Goal: Entertainment & Leisure: Consume media (video, audio)

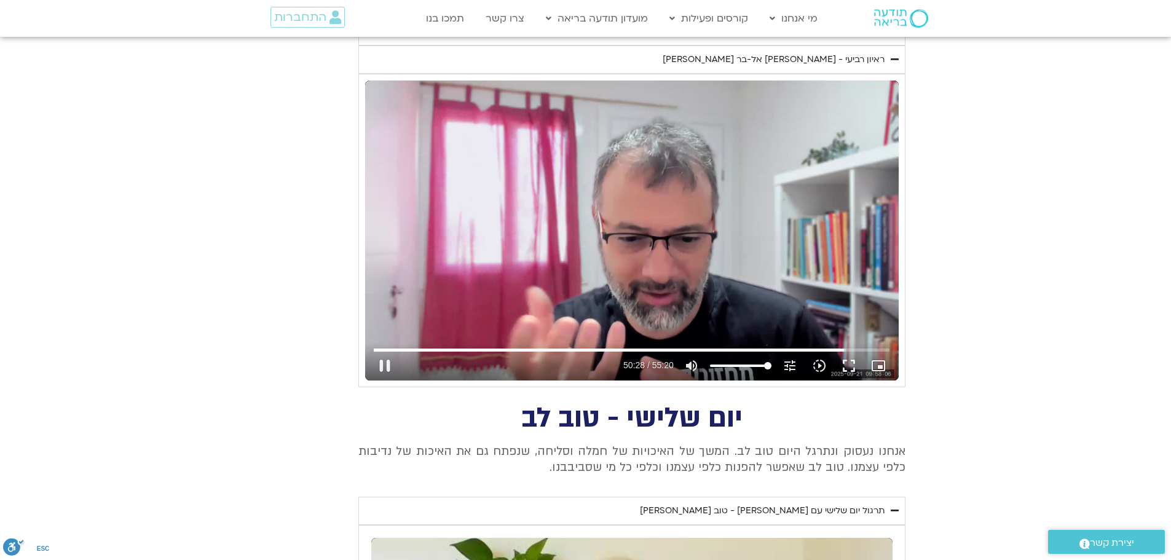
click at [727, 264] on div "Skip Ad 53:13 pause 50:28 / 55:20 volume_up Mute tune Resolution Auto 720p slow…" at bounding box center [632, 231] width 534 height 300
click at [381, 363] on button "play_arrow" at bounding box center [385, 366] width 30 height 30
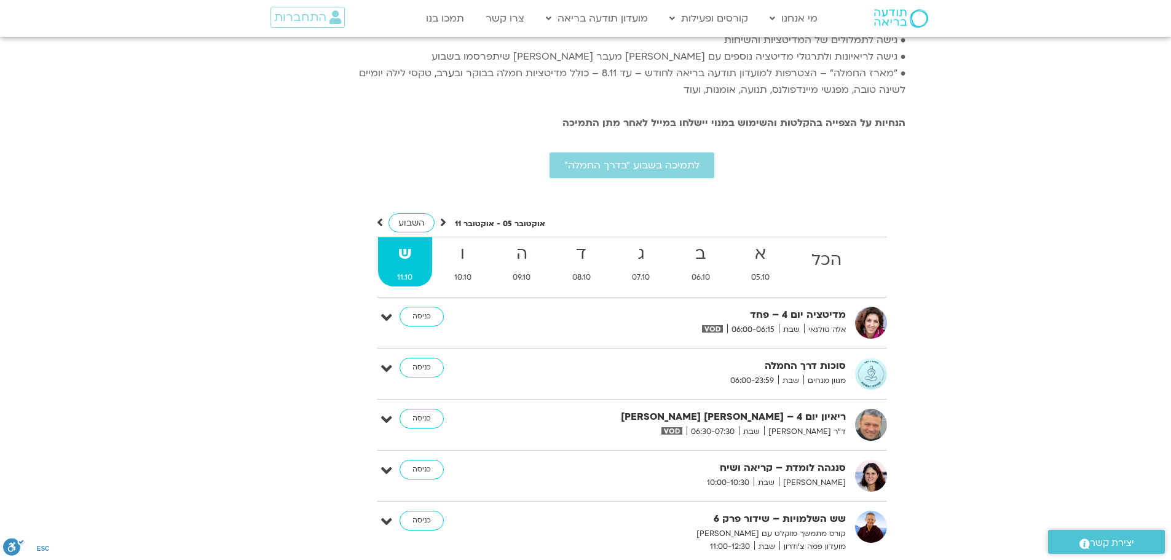
scroll to position [3135, 0]
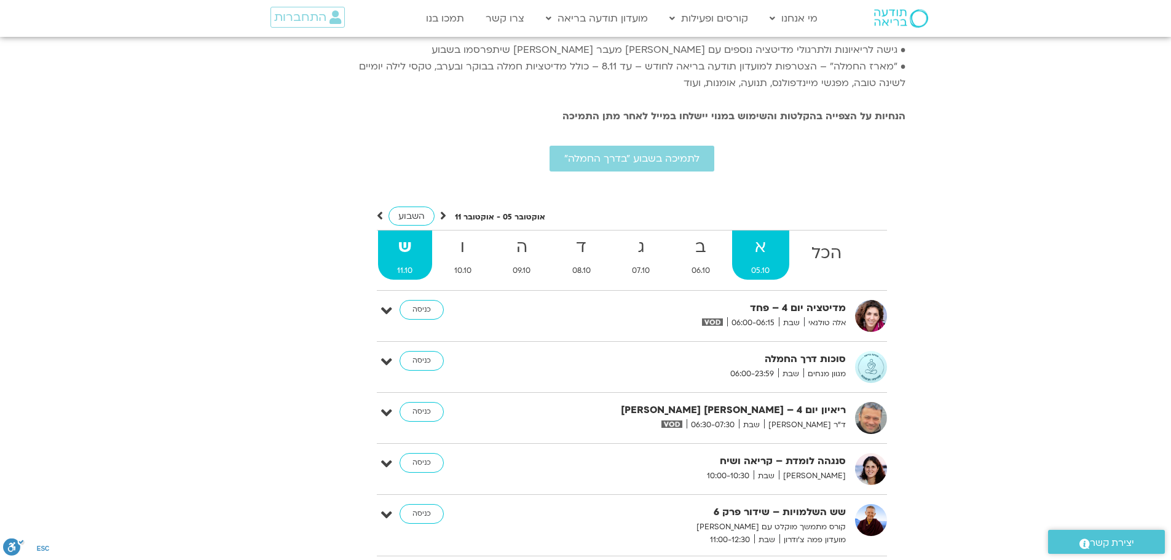
click at [764, 264] on span "05.10" at bounding box center [761, 270] width 58 height 13
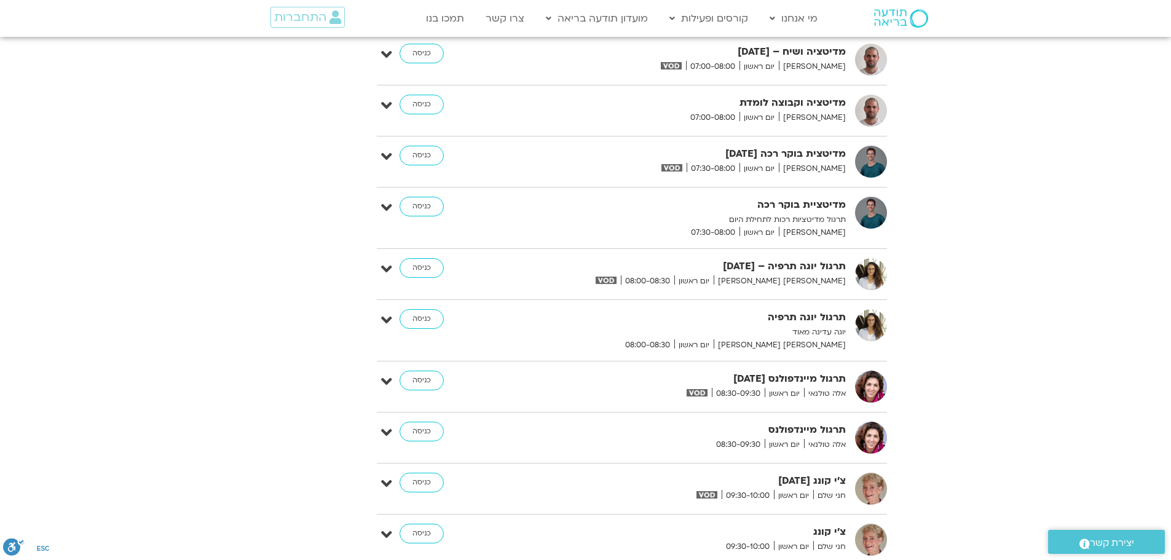
scroll to position [3197, 0]
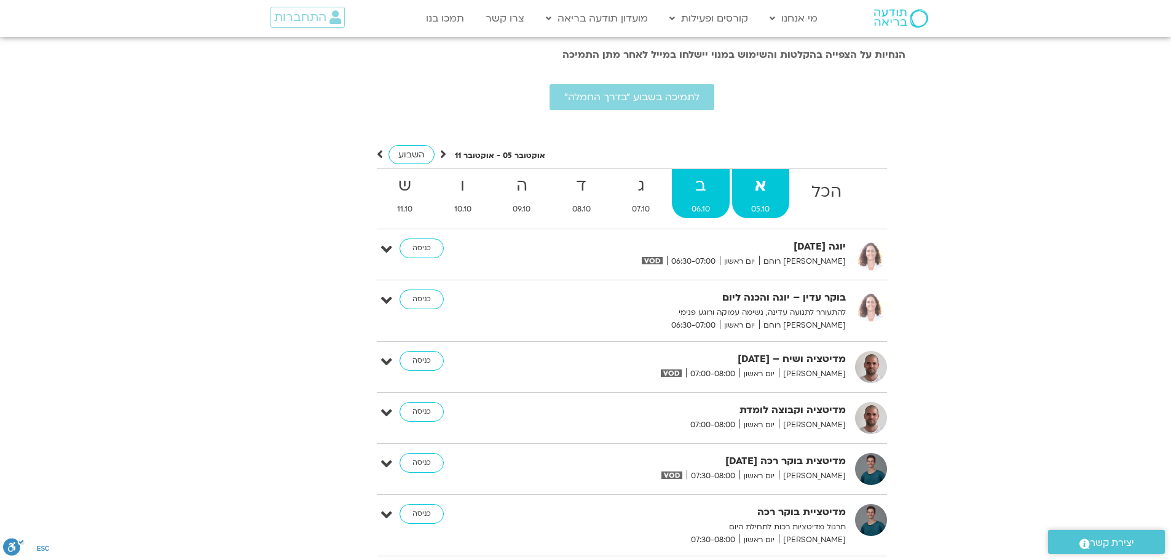
click at [697, 172] on strong "ב" at bounding box center [701, 186] width 58 height 28
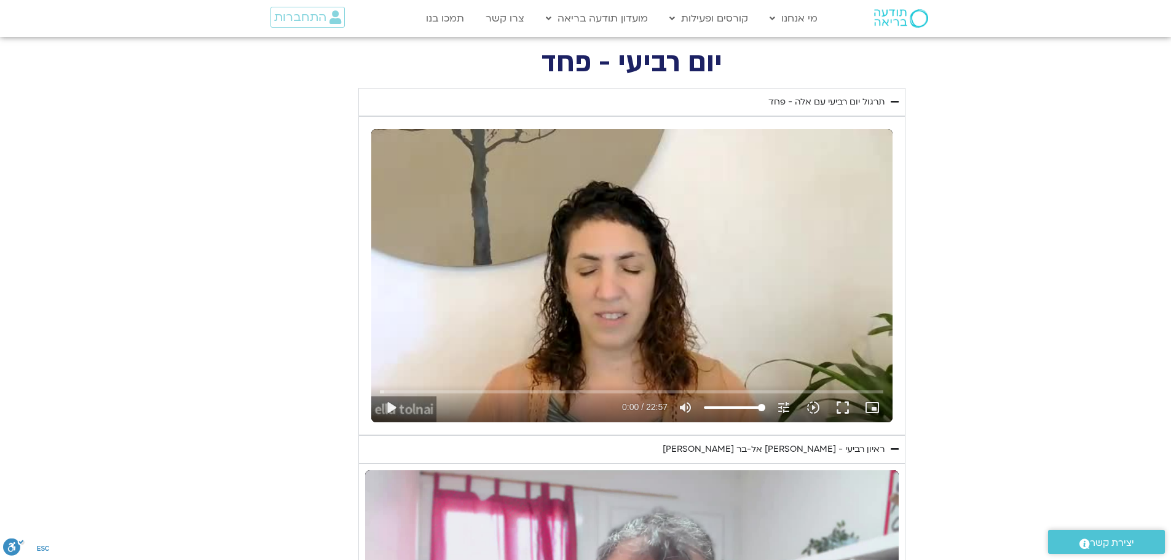
scroll to position [615, 0]
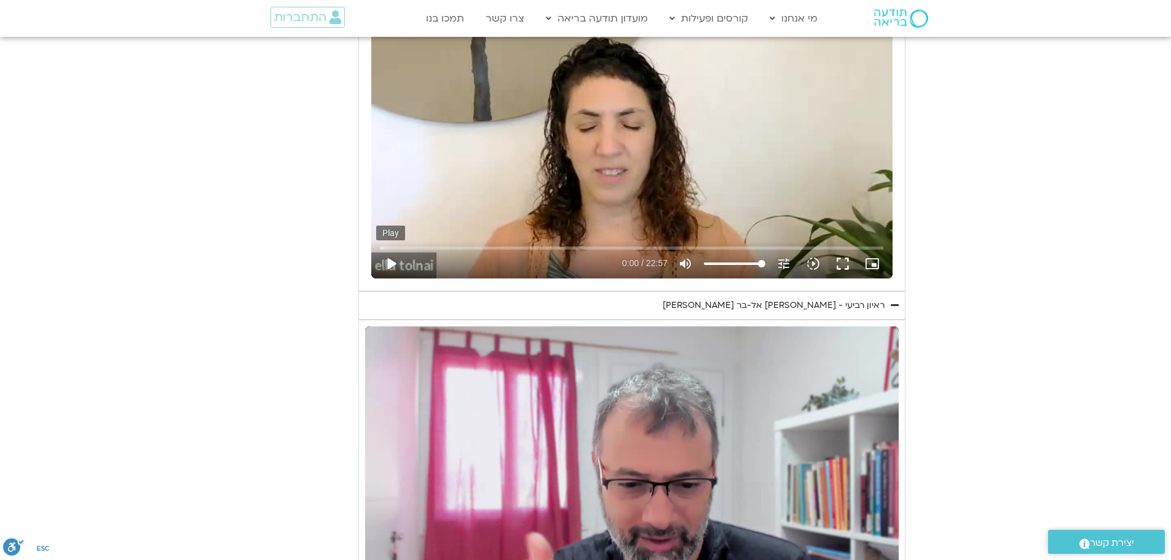
type input "3320.68"
click at [398, 267] on button "play_arrow" at bounding box center [391, 264] width 30 height 30
type input "0.017605"
type input "3320.68"
type input "0.086838"
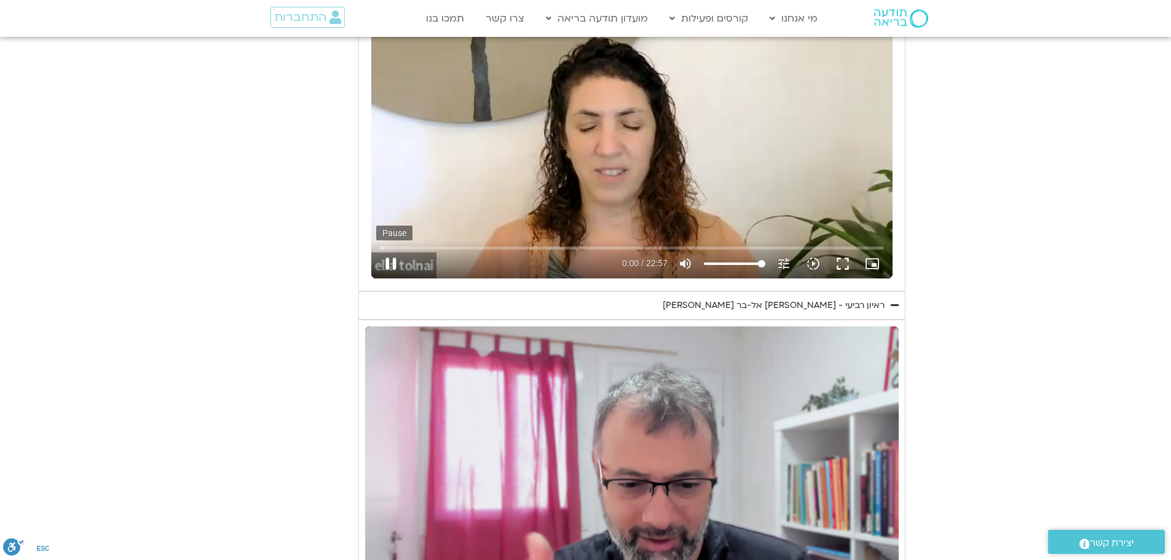
type input "3320.68"
type input "0.225074"
type input "3320.68"
type input "0.363924"
type input "3320.68"
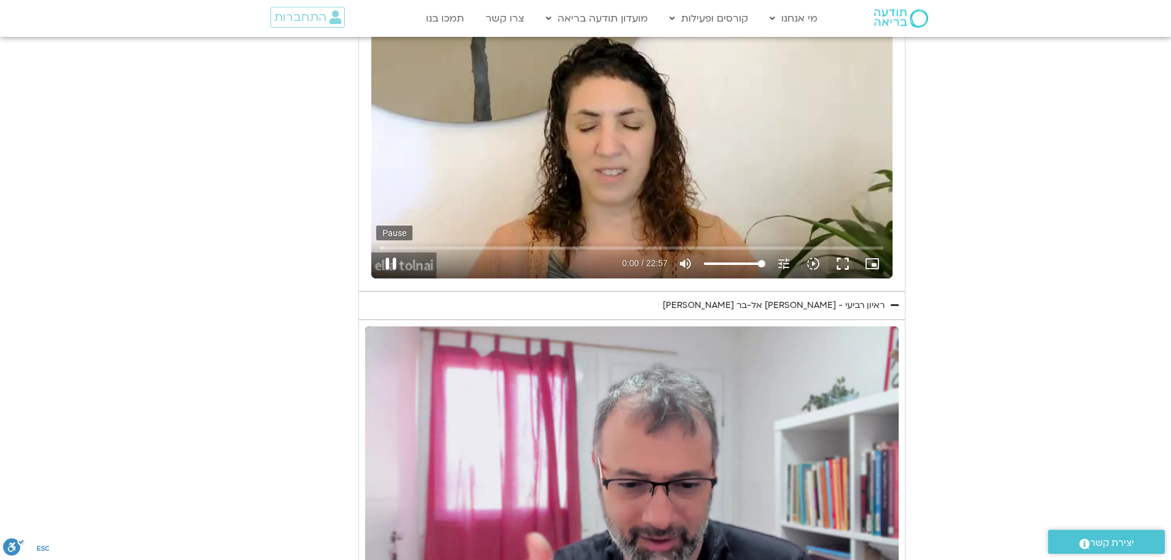
type input "0.492589"
type input "3320.68"
type input "0.623741"
type input "3320.68"
type input "0.758454"
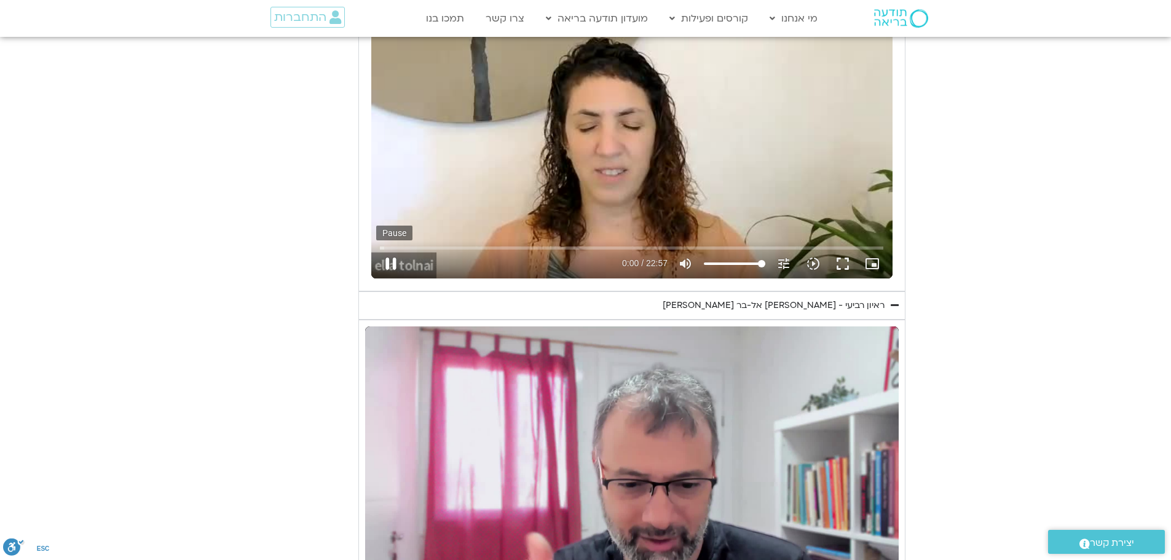
type input "3320.68"
type input "0.885448"
type input "3320.68"
type input "1.027284"
type input "3320.68"
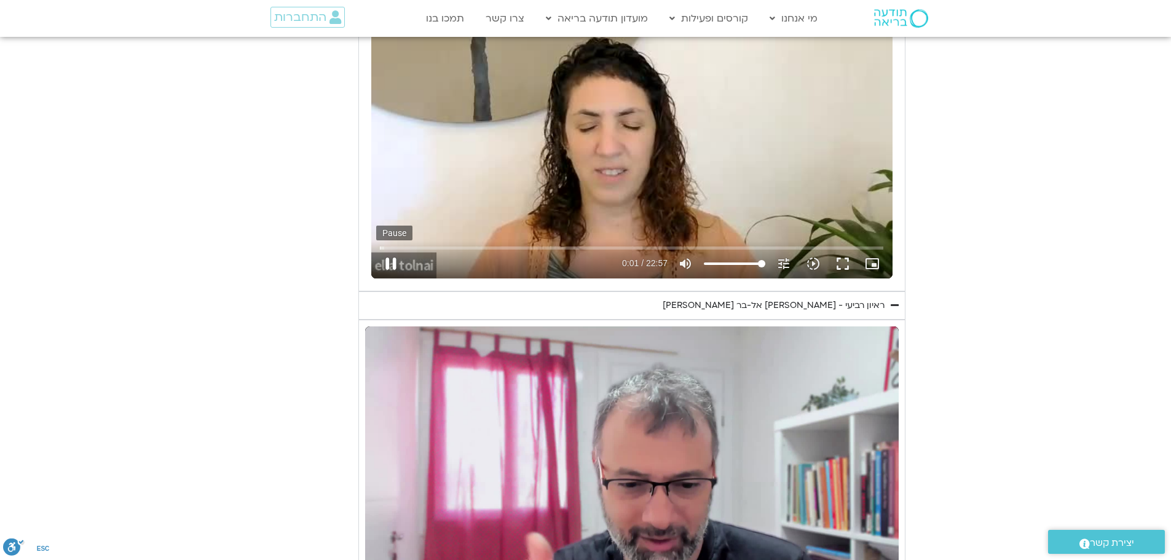
type input "1.161002"
type input "3320.68"
type input "1.285996"
type input "3320.68"
type input "1.424703"
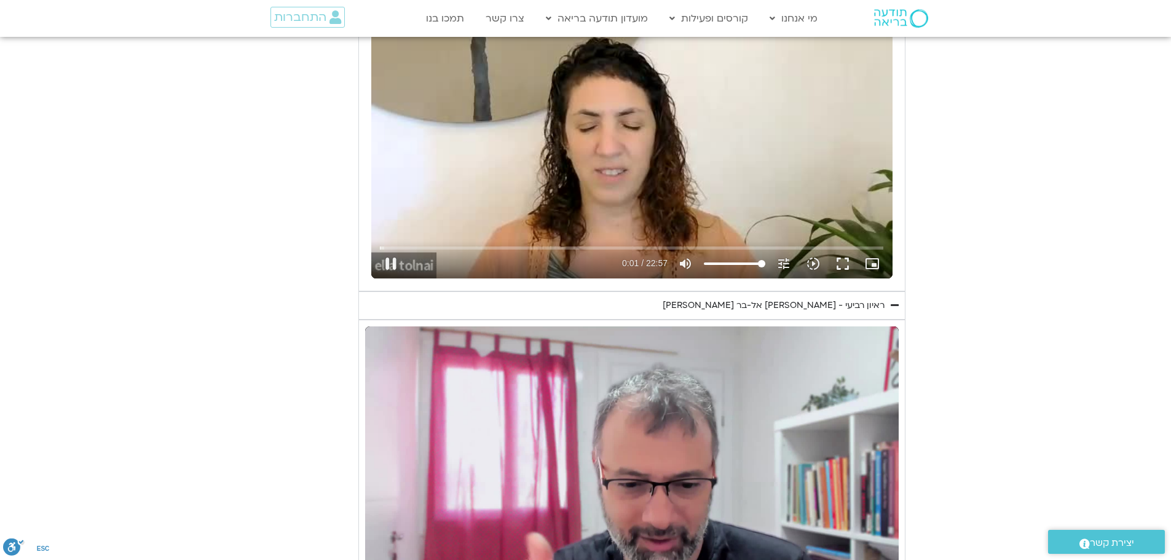
type input "3320.68"
type input "1.558736"
type input "3320.68"
type input "1.684149"
type input "3320.68"
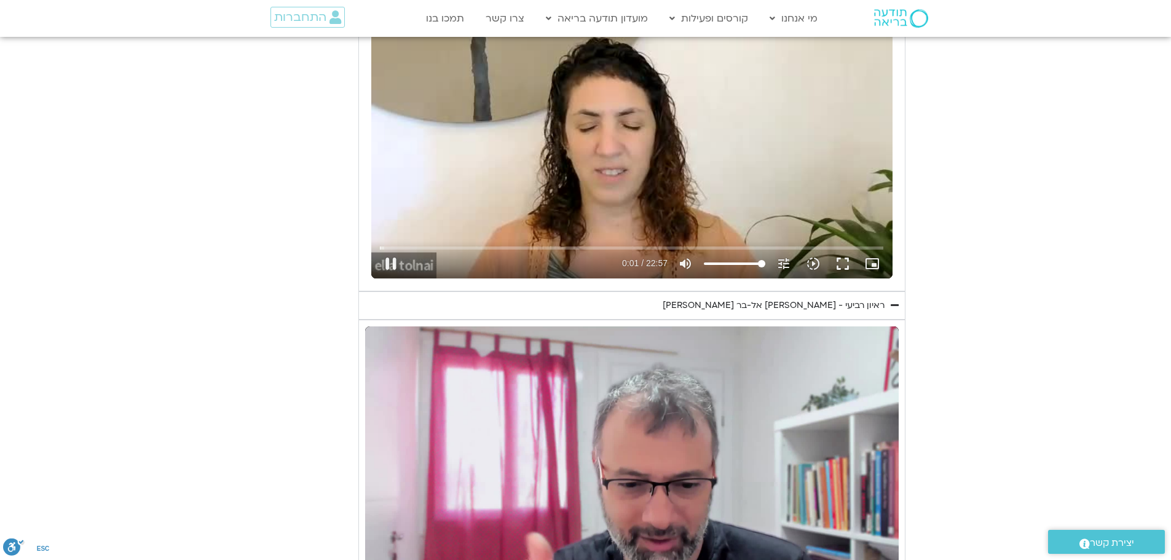
type input "1.810009"
type input "3320.68"
type input "1.941279"
type input "3320.68"
type input "2.076826"
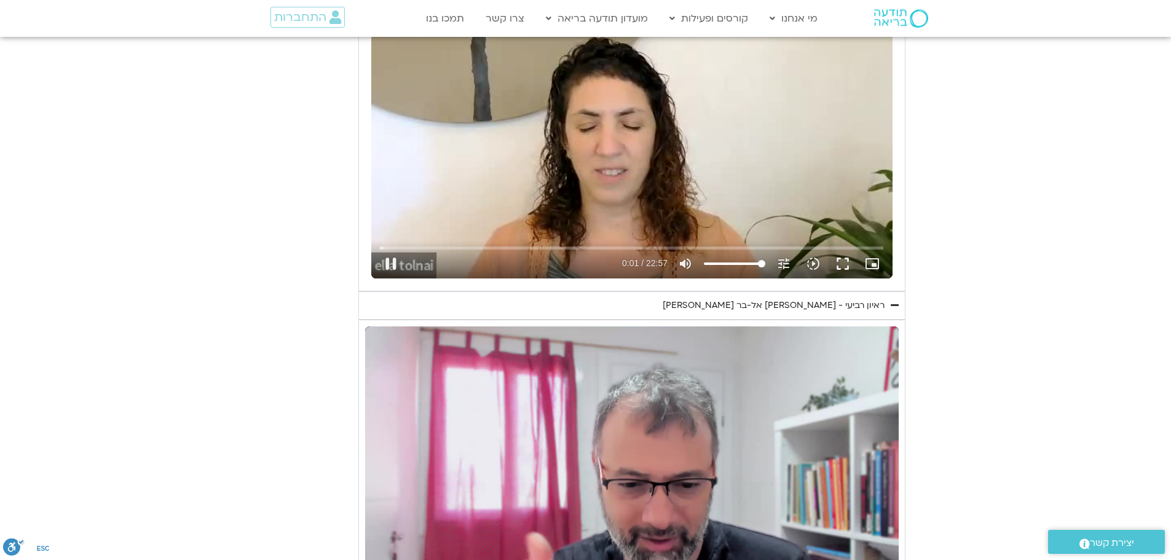
type input "3320.68"
type input "2.205038"
type input "3320.68"
type input "2.341835"
type input "3320.68"
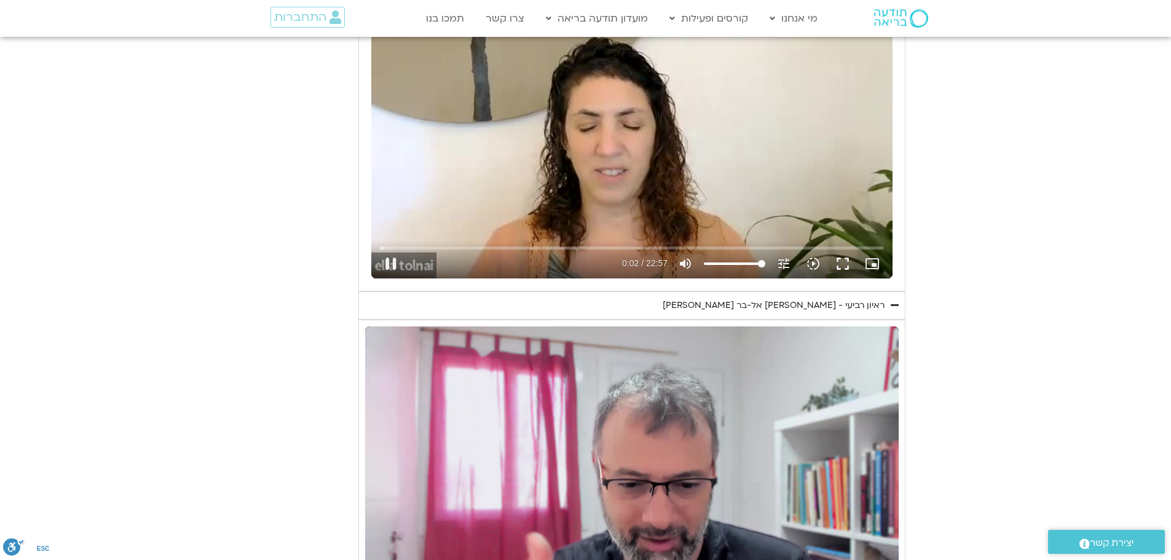
type input "2.475184"
type input "3320.68"
type input "2.60833"
type input "3320.68"
type input "2.741317"
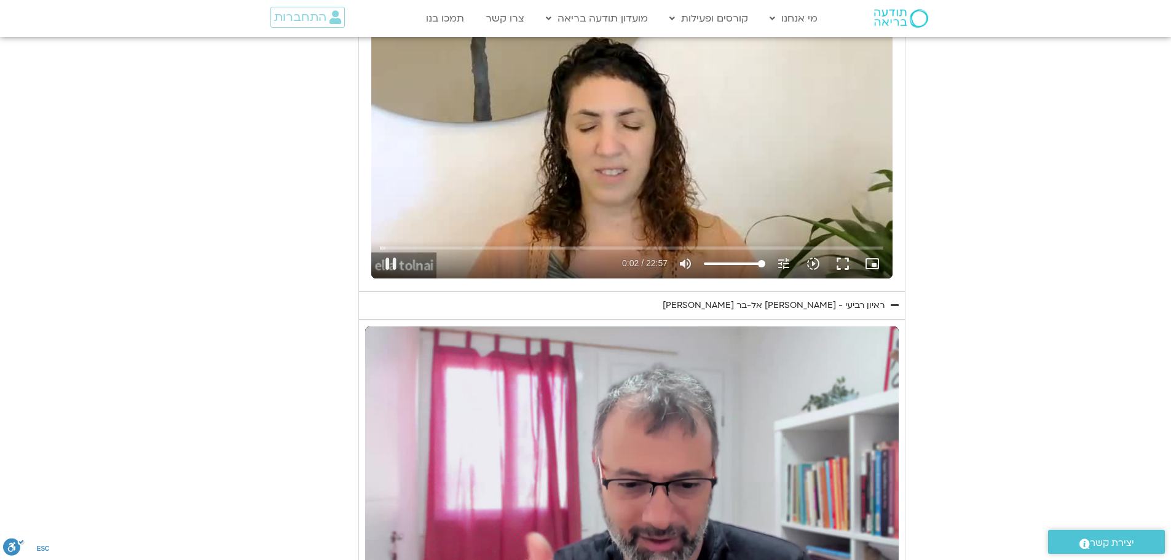
type input "3320.68"
type input "2.866936"
type input "3320.68"
type input "2.994376"
type input "3320.68"
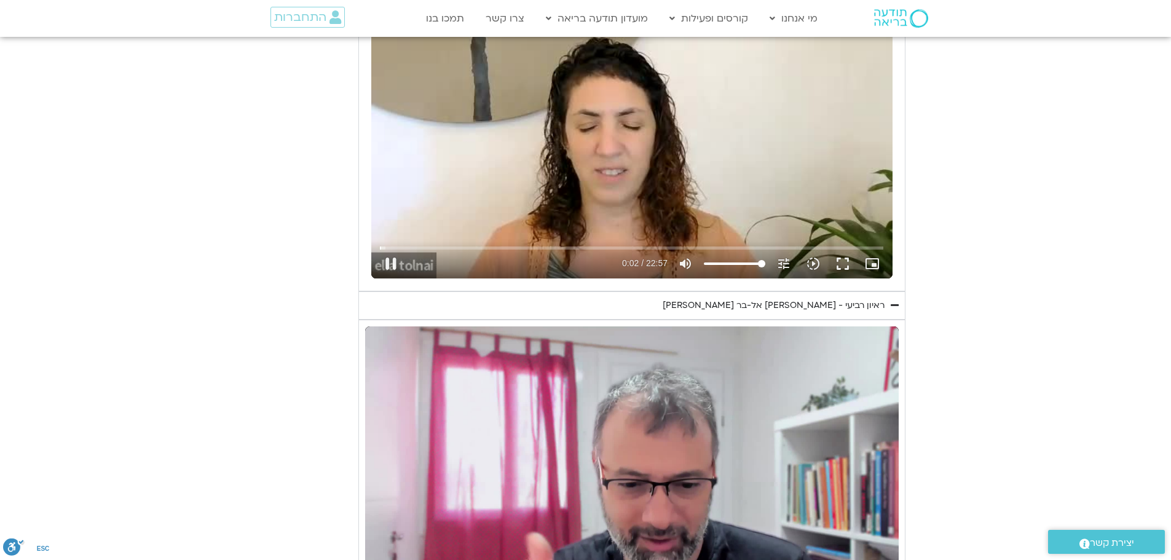
type input "3.12898"
type input "3320.68"
type input "3.259473"
type input "3320.68"
type input "3.386245"
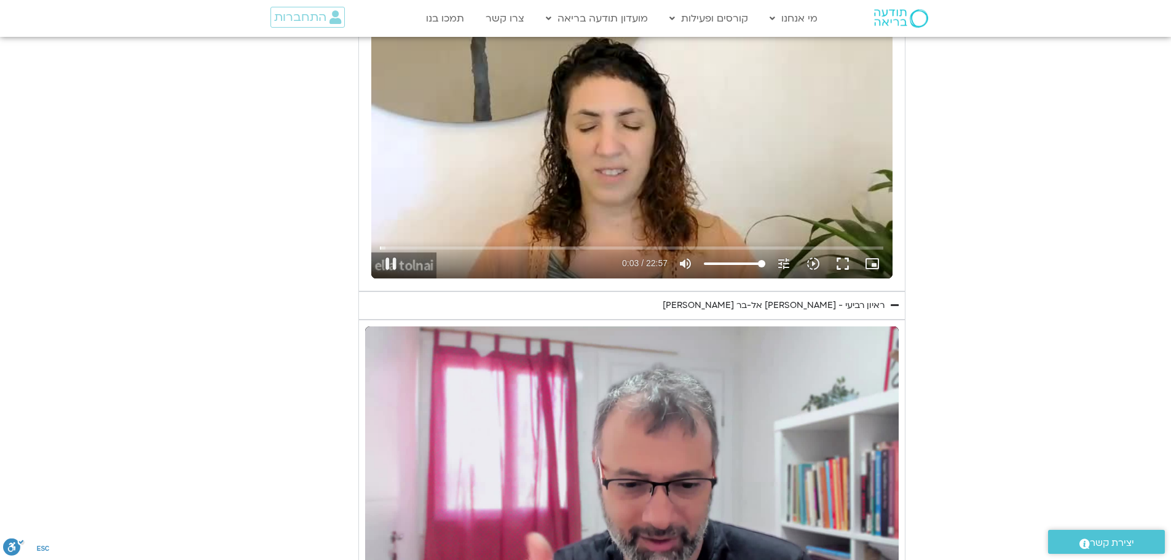
type input "3320.68"
type input "3.515184"
type input "3320.68"
type input "3.64538"
type input "3320.68"
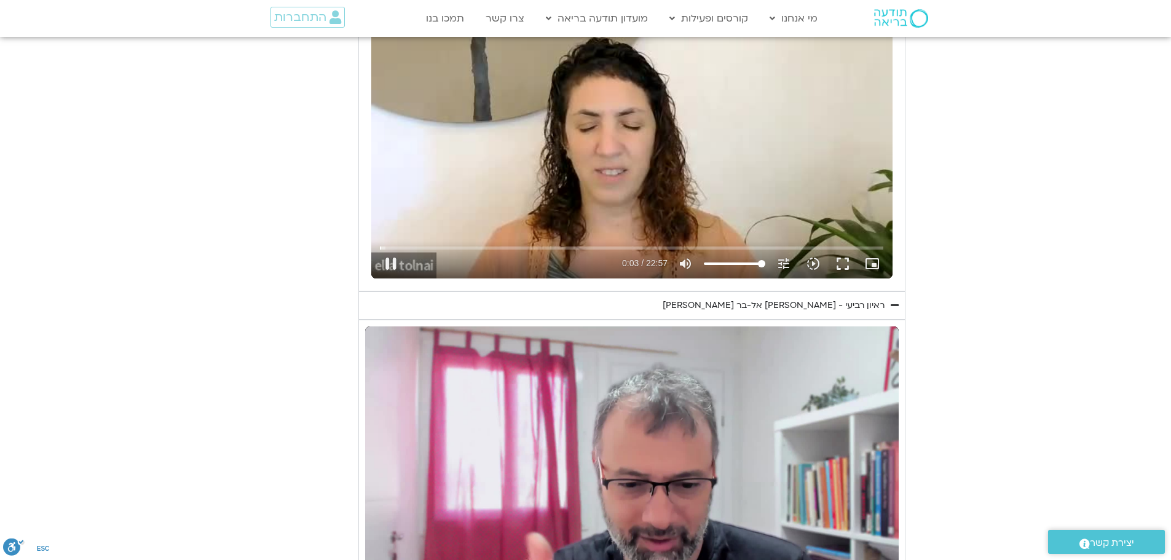
type input "3.776545"
type input "3320.68"
type input "3.906886"
type input "3320.68"
type input "4.045718"
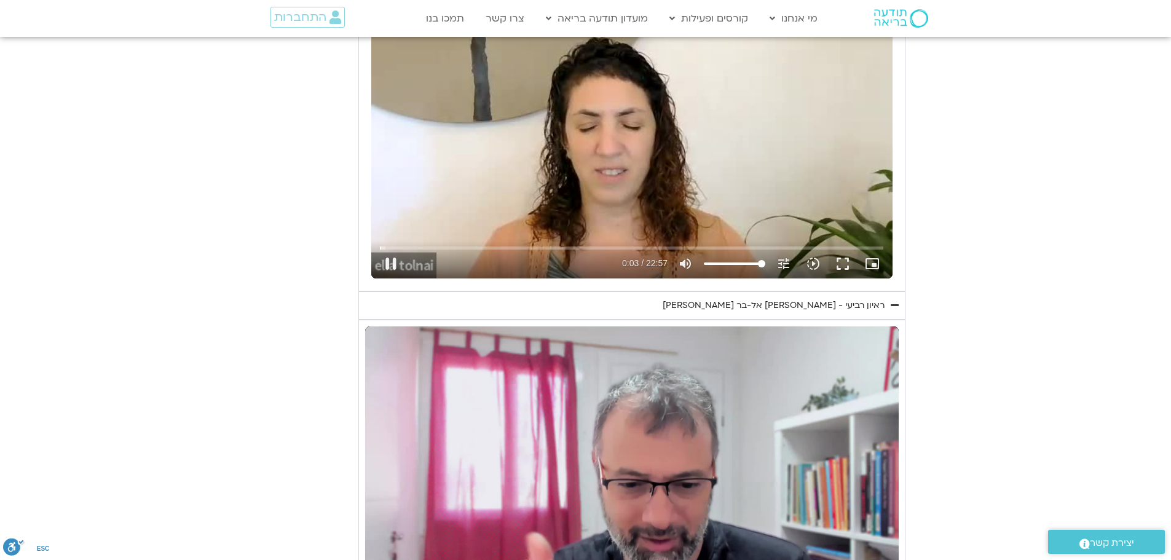
type input "3320.68"
type input "4.179383"
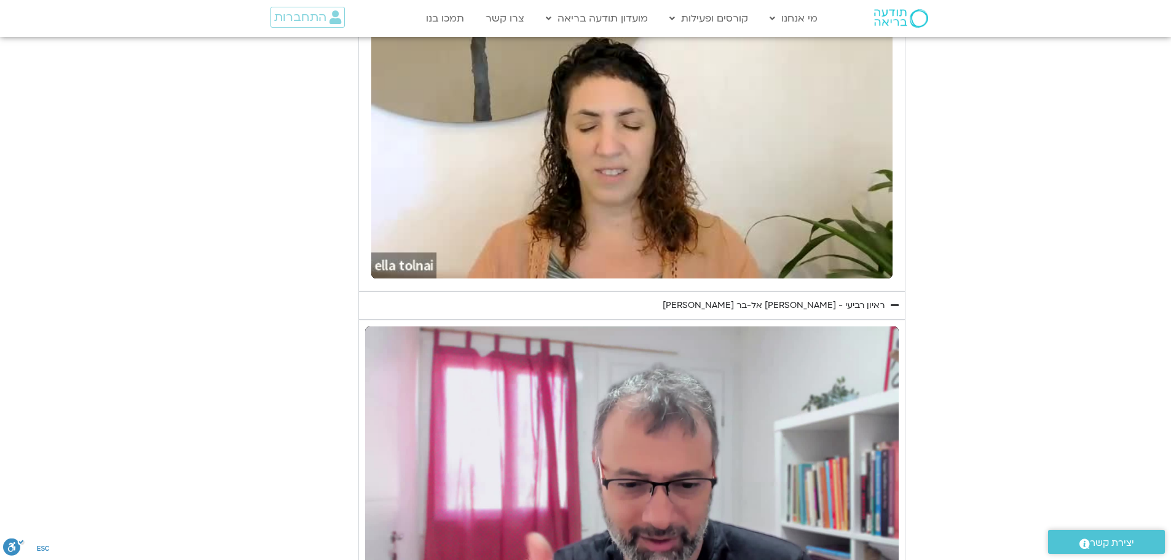
type input "3320.68"
type input "53.904864"
type input "3320.68"
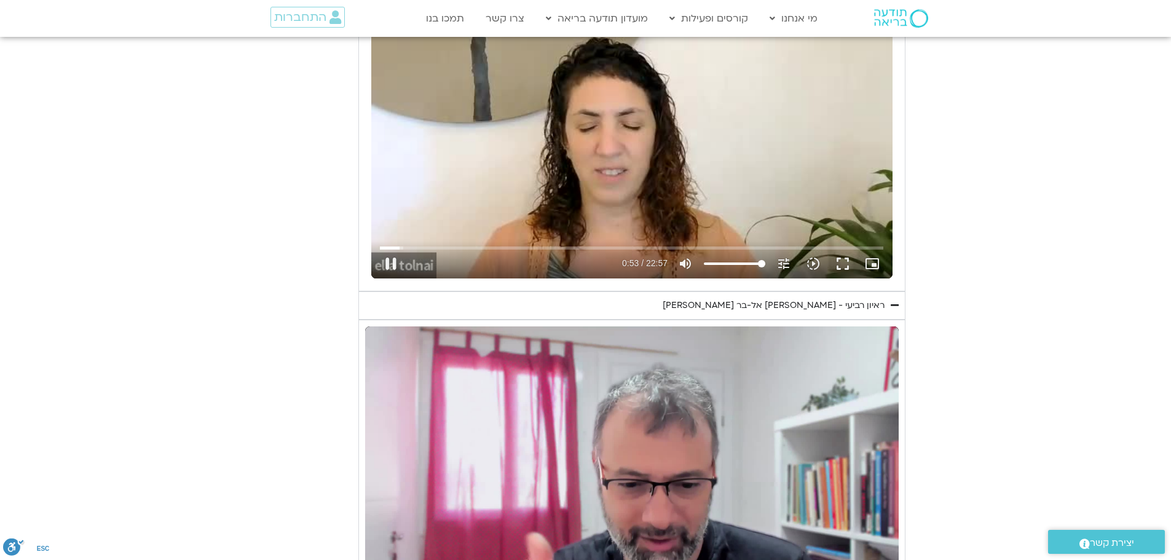
type input "54.032512"
type input "3320.68"
type input "54.158932"
type input "3320.68"
type input "54.284932"
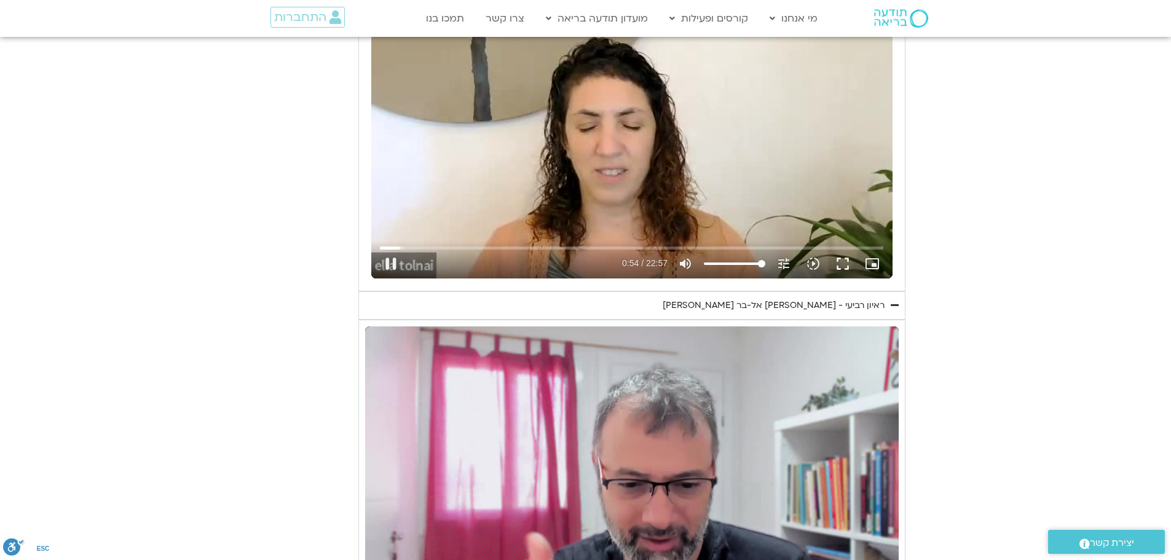
type input "3320.68"
type input "54.411749"
type input "3320.68"
type input "54.548347"
type input "3320.68"
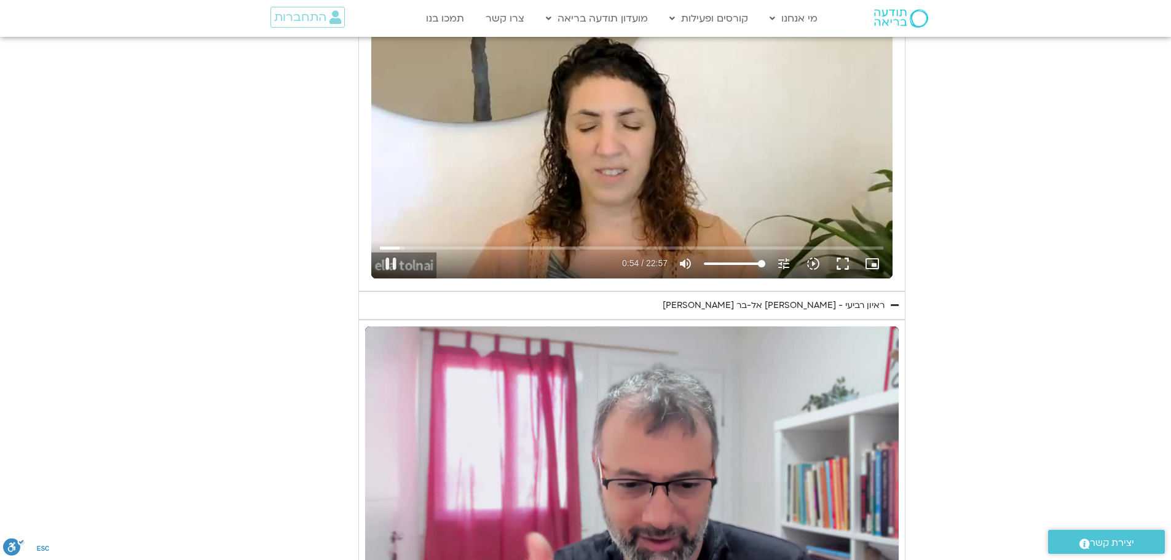
type input "54.678322"
type input "3320.68"
type input "54.806916"
type input "3320.68"
type input "54.932316"
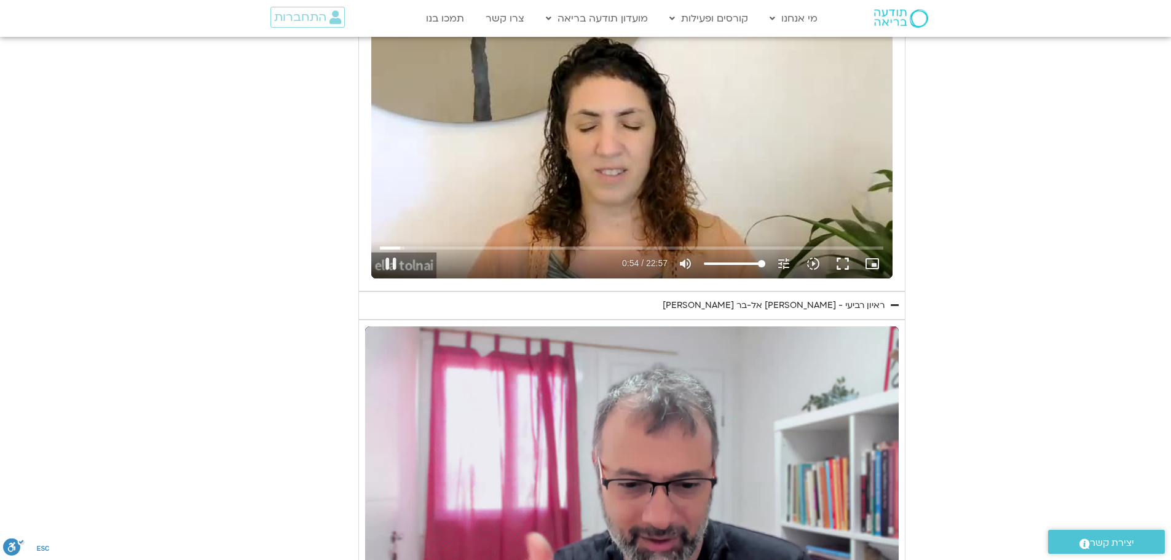
type input "3320.68"
type input "55.06821"
type input "3320.68"
type input "55.197229"
type input "3320.68"
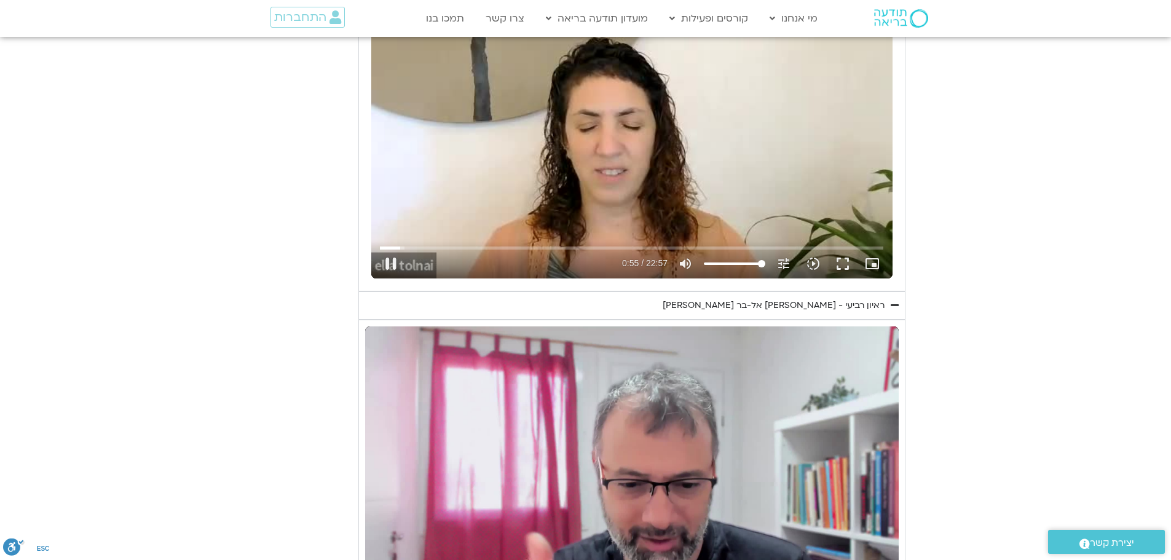
type input "55.32886"
type input "3320.68"
type input "55.465094"
type input "3320.68"
type input "55.592849"
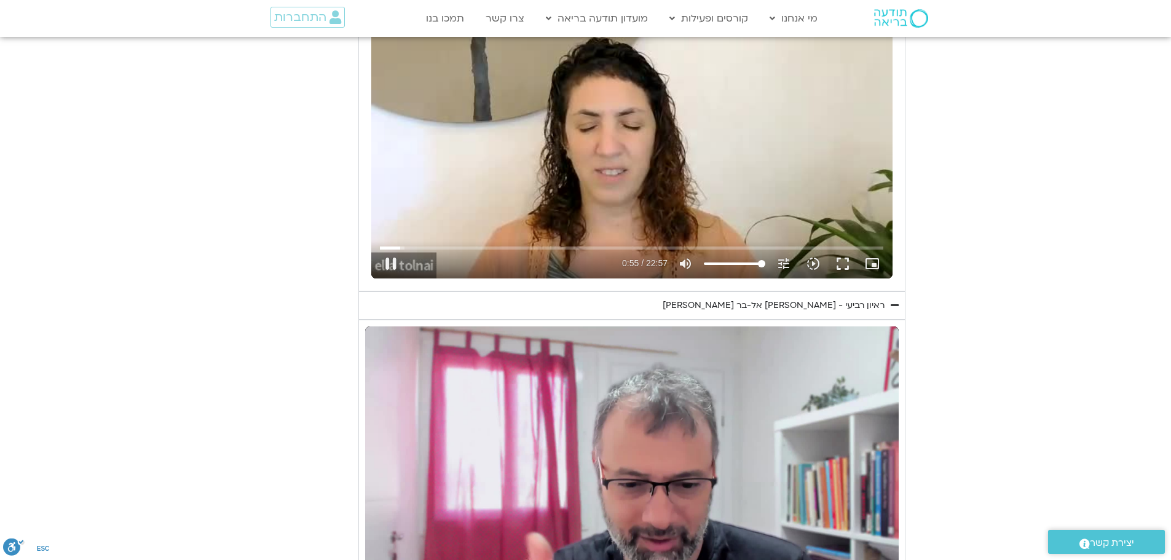
type input "3320.68"
type input "55.729606"
type input "3320.68"
type input "55.865346"
type input "3320.68"
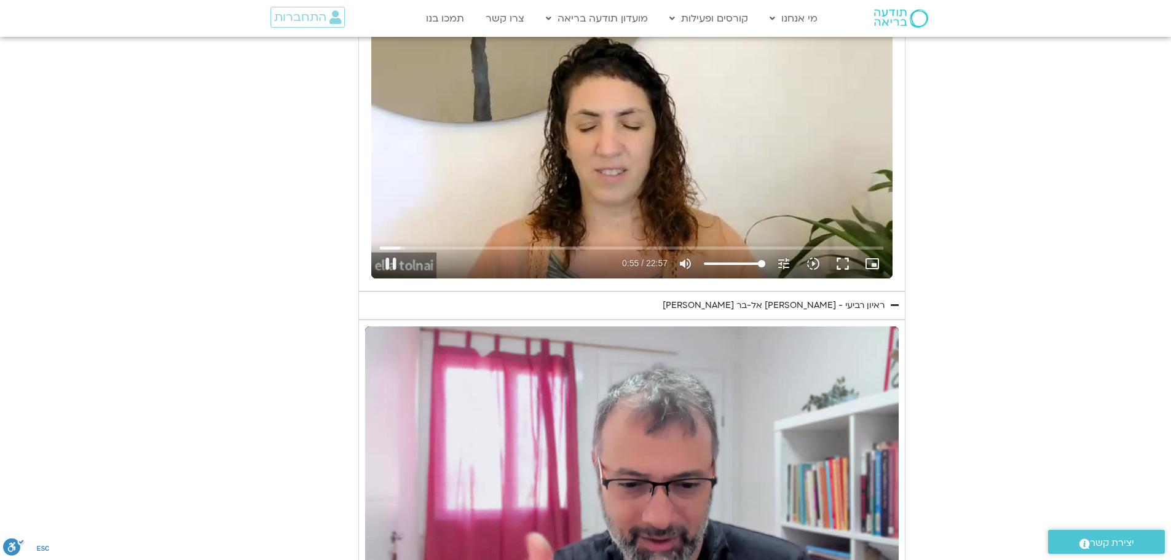
type input "55.992591"
type input "3320.68"
type input "56.125852"
type input "3320.68"
type input "56.260032"
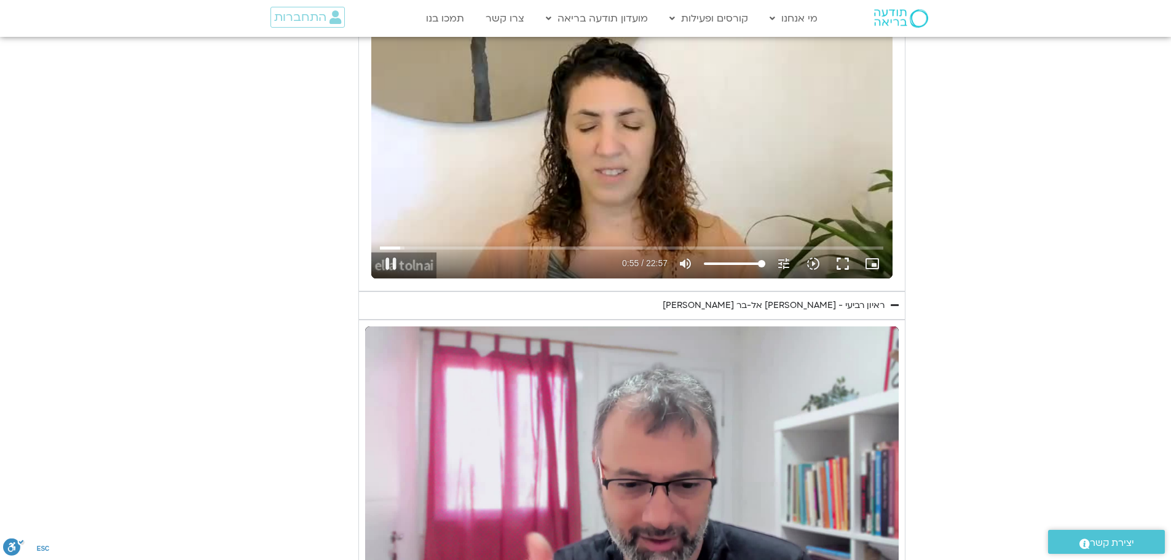
type input "3320.68"
type input "56.385475"
type input "3320.68"
type input "56.514406"
type input "3320.68"
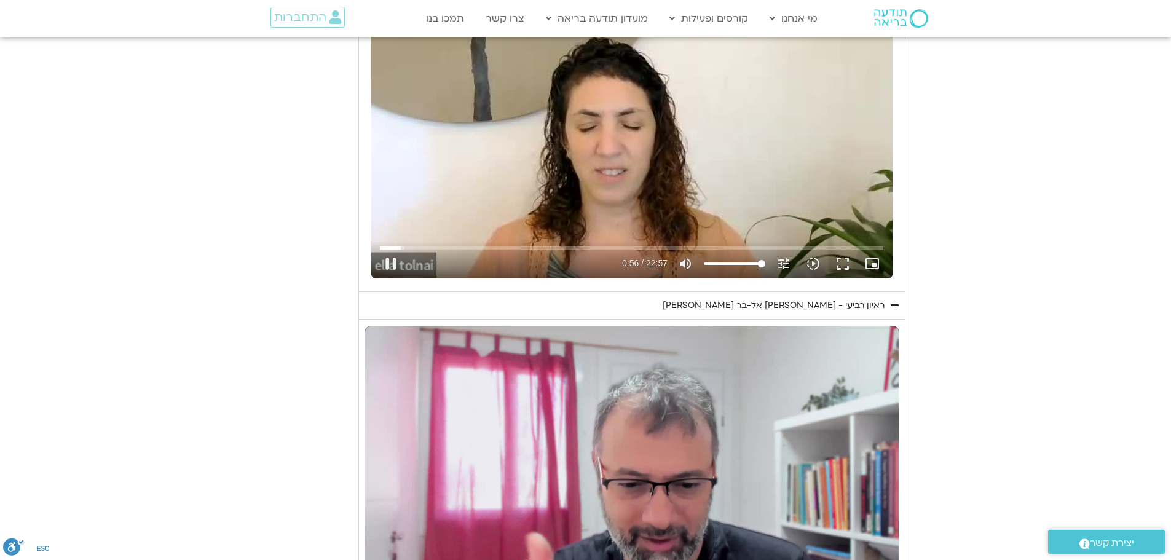
type input "56.645748"
type input "3320.68"
type input "56.77746"
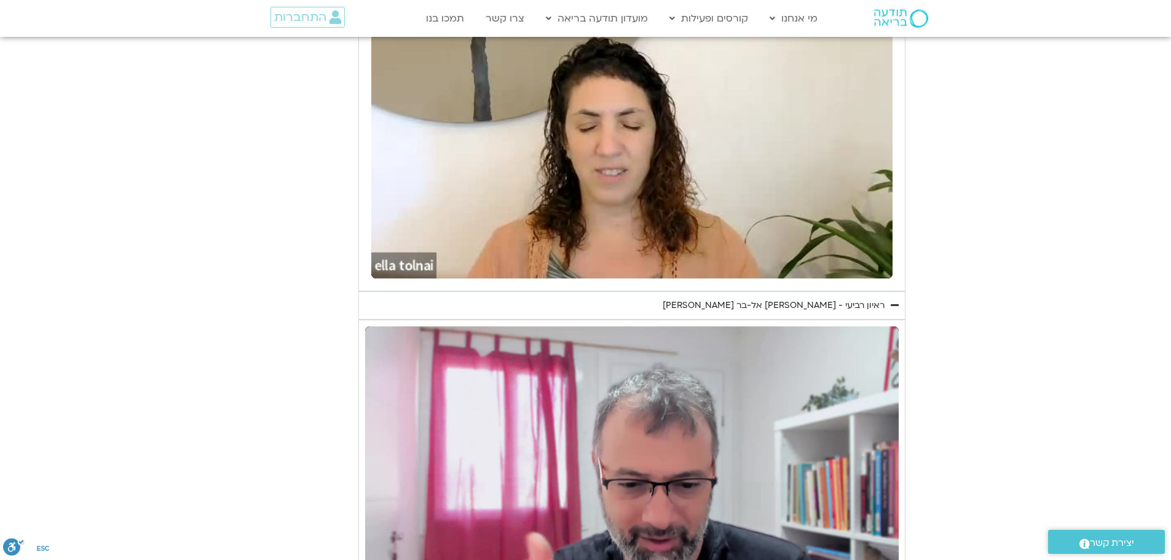
type input "3320.68"
type input "178.359301"
type input "3320.68"
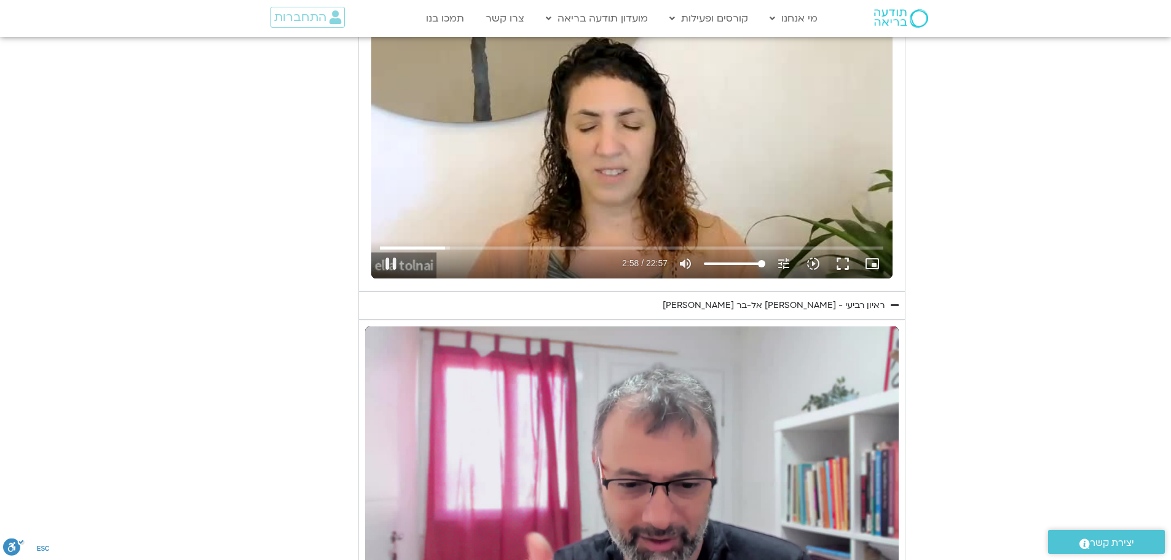
type input "178.611933"
type input "3320.68"
type input "178.749692"
type input "3320.68"
type input "178.881152"
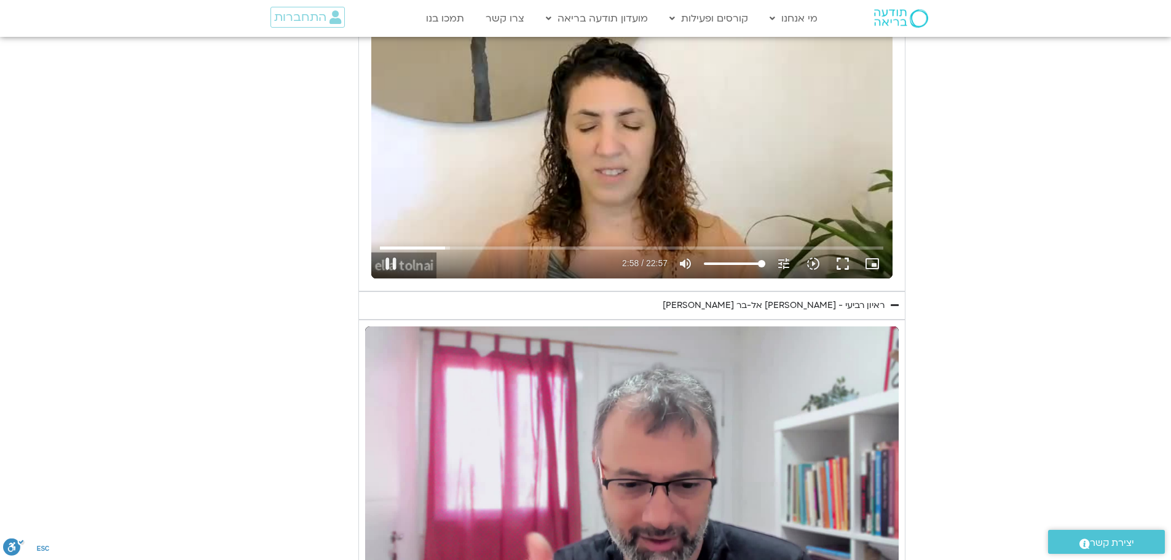
type input "3320.68"
type input "178.9271"
type input "3320.68"
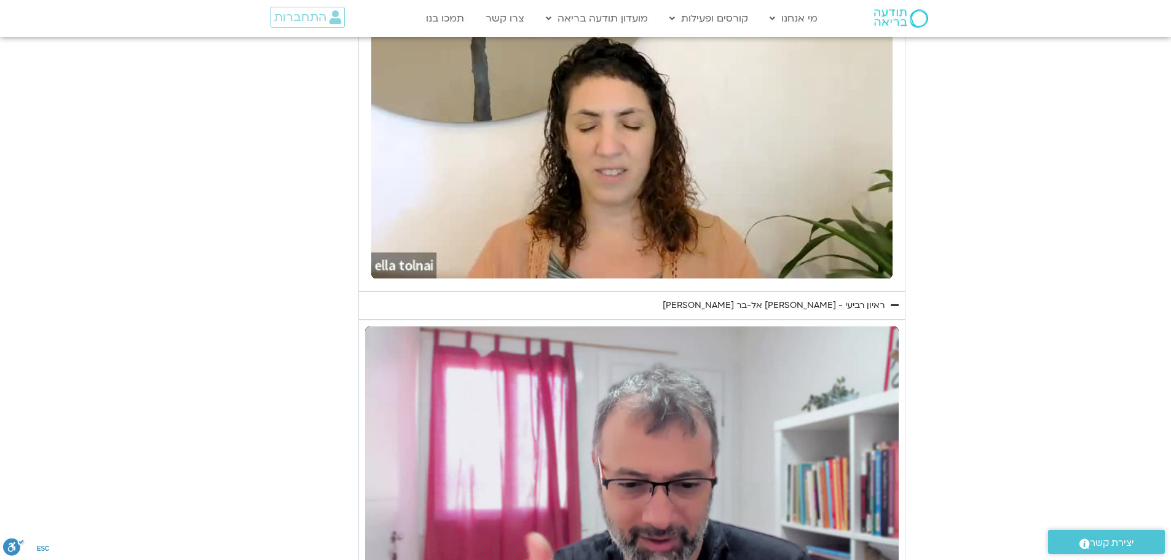
type input "179.150344"
type input "3320.68"
type input "179.280232"
type input "3320.68"
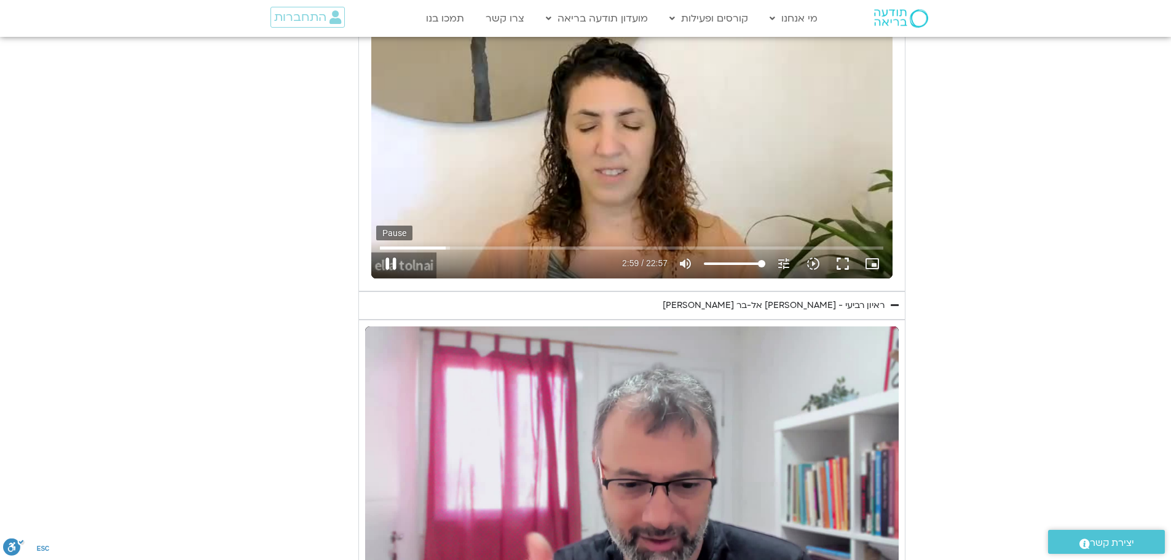
type input "179.405569"
type input "3320.68"
type input "179.545581"
type input "3320.68"
type input "179.679352"
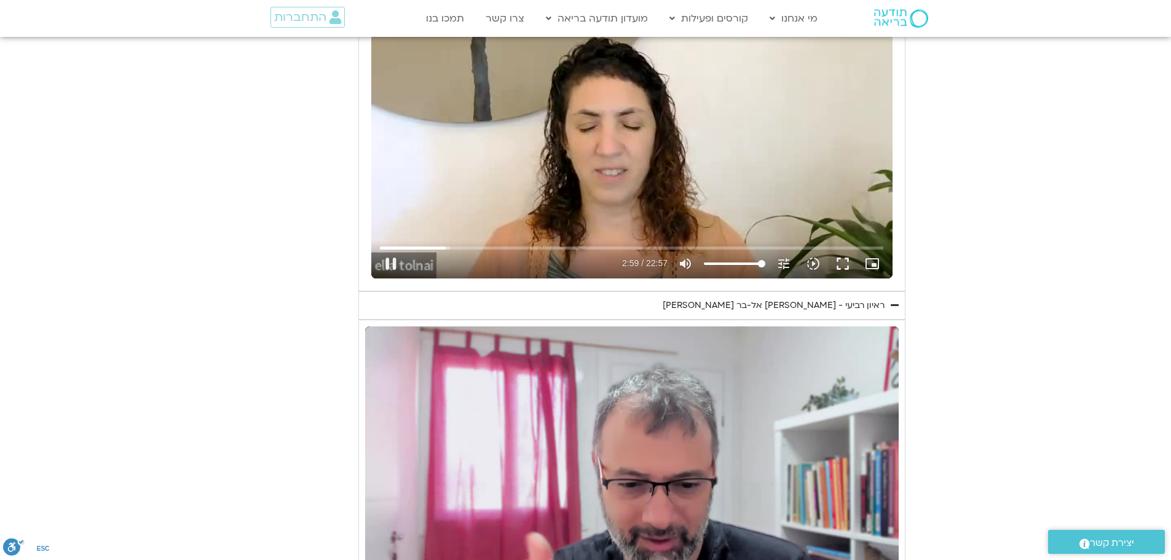
type input "3320.68"
type input "179.804798"
type input "3320.68"
type input "179.945457"
type input "3320.68"
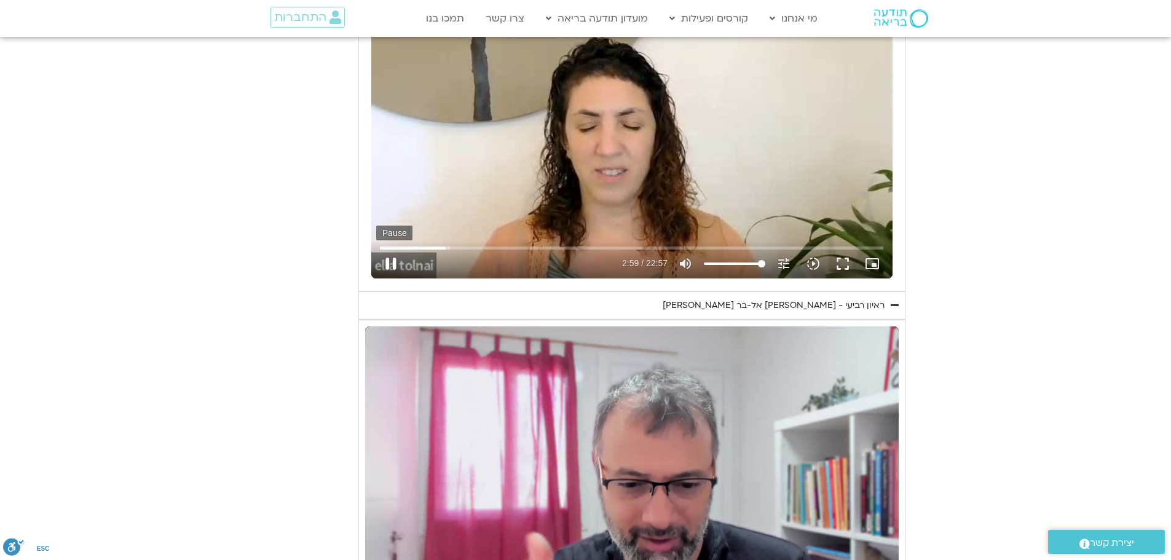
type input "180.083546"
type input "3320.68"
type input "180.203569"
type input "3320.68"
type input "180.329878"
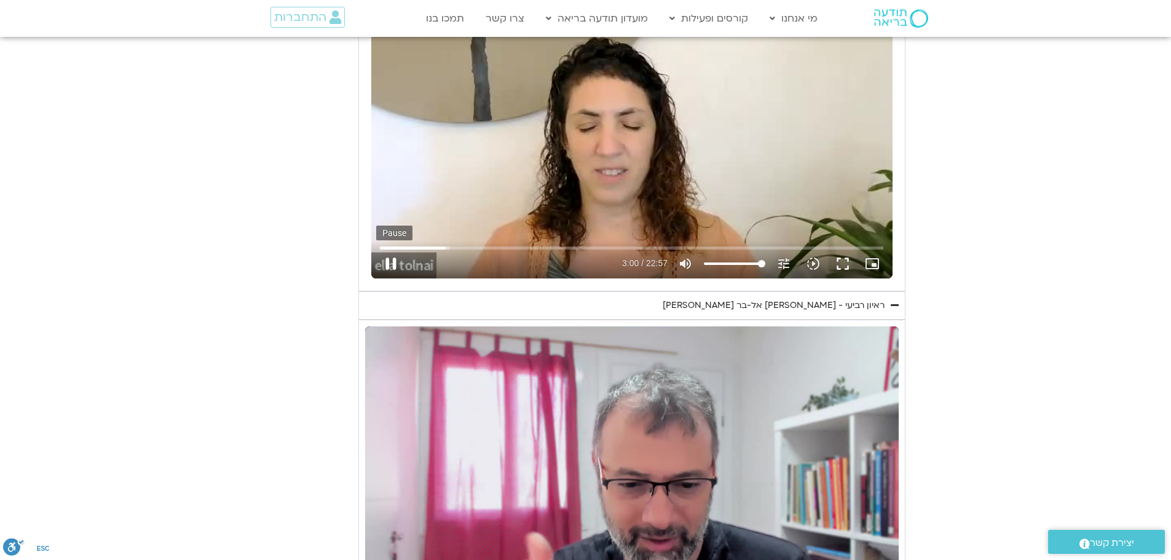
type input "3320.68"
type input "180.459541"
type input "3320.68"
type input "180.58671"
type input "3320.68"
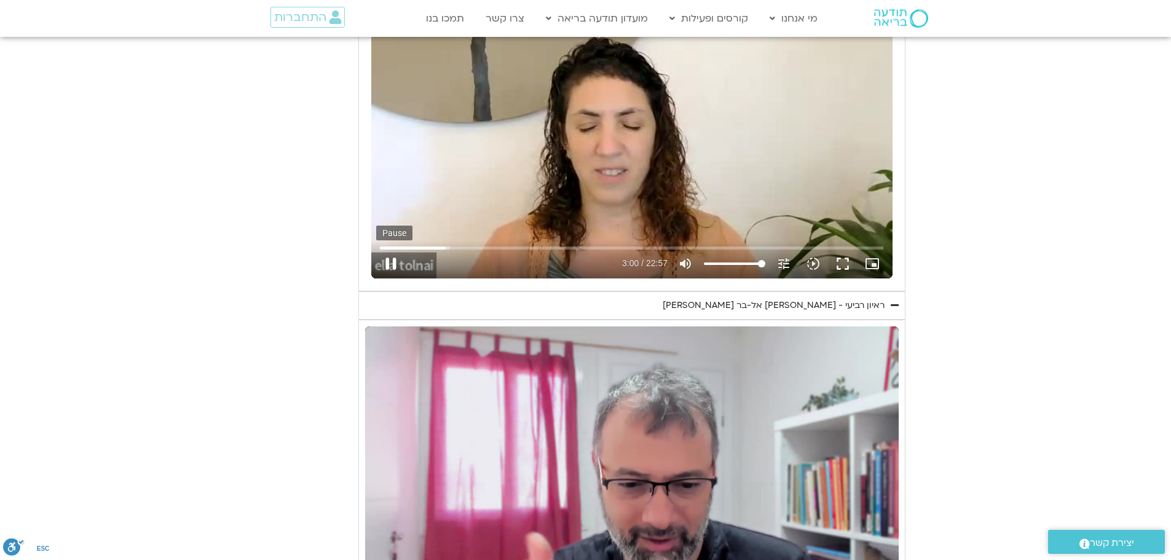
click at [390, 263] on button "pause" at bounding box center [391, 264] width 30 height 30
type input "180.657803"
type input "3320.68"
click at [393, 261] on button "play_arrow" at bounding box center [391, 264] width 30 height 30
type input "180.657816"
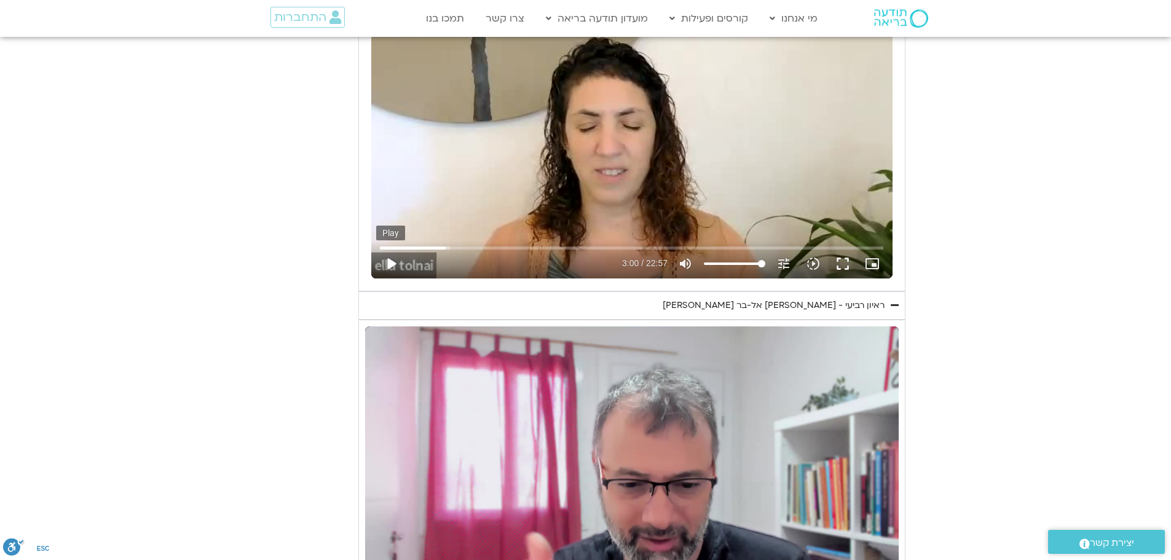
type input "3320.68"
type input "180.718535"
type input "3320.68"
type input "180.856825"
type input "3320.68"
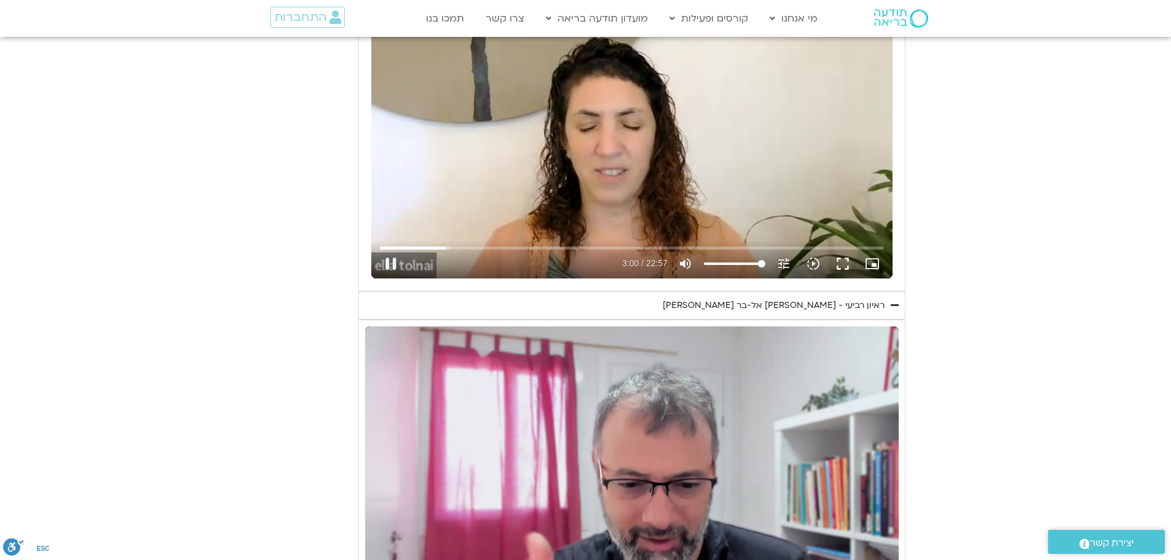
type input "180.982588"
type input "3320.68"
type input "181.111371"
type input "3320.68"
type input "181.237546"
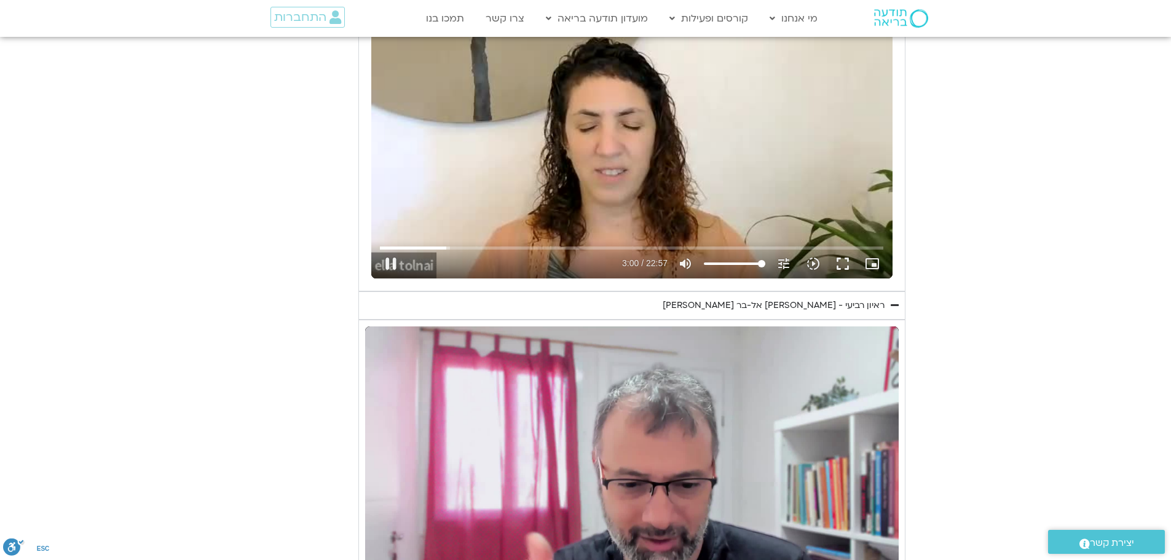
type input "3320.68"
type input "181.364001"
type input "3320.68"
type input "181.502043"
type input "3320.68"
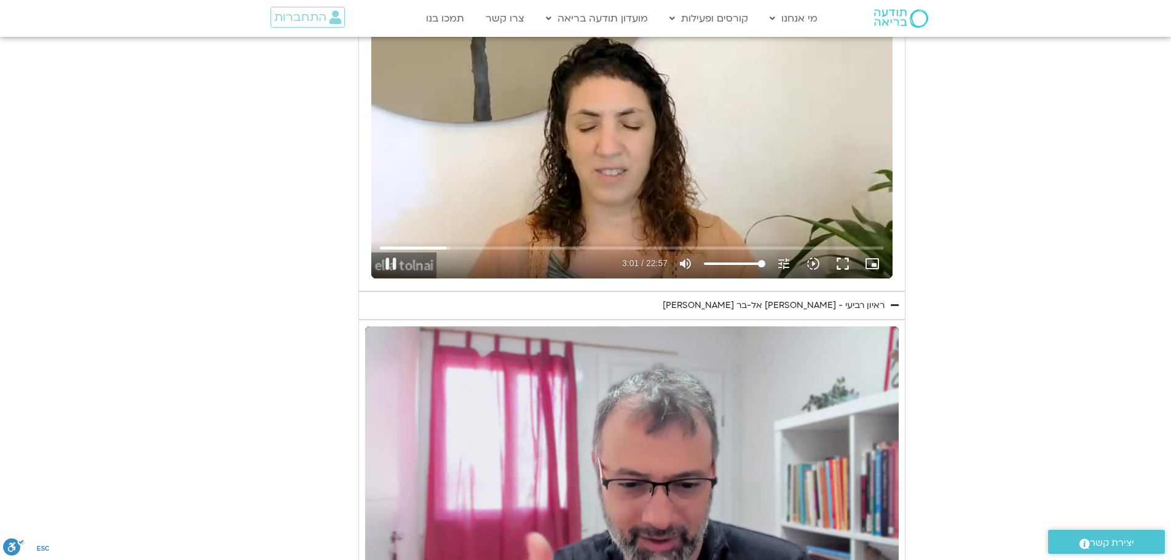
type input "181.635388"
type input "3320.68"
type input "181.765685"
type input "3320.68"
type input "181.903014"
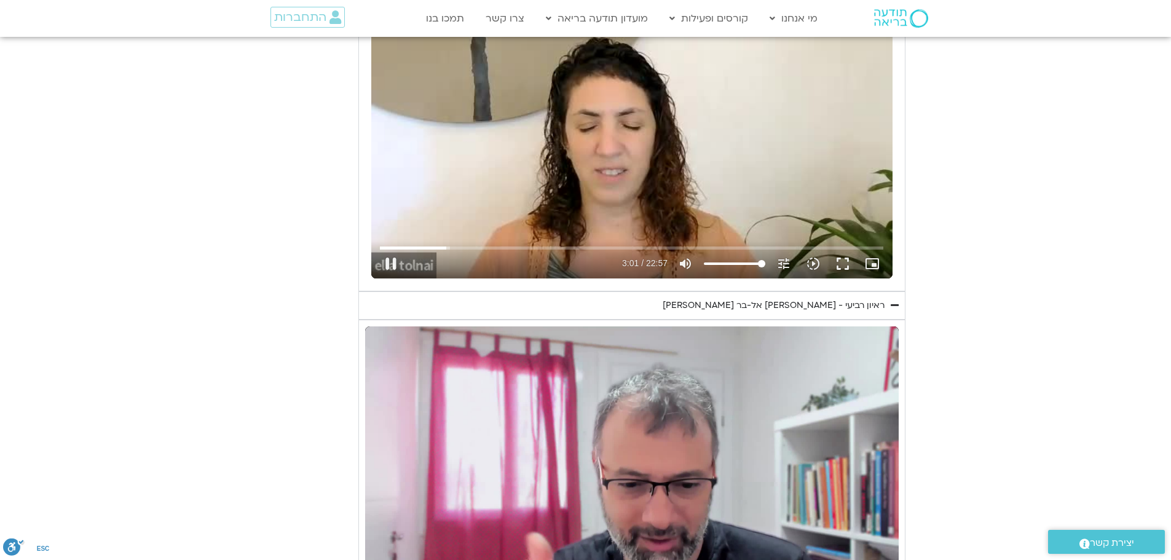
type input "3320.68"
type input "182.038536"
type input "3320.68"
type input "182.170341"
type input "3320.68"
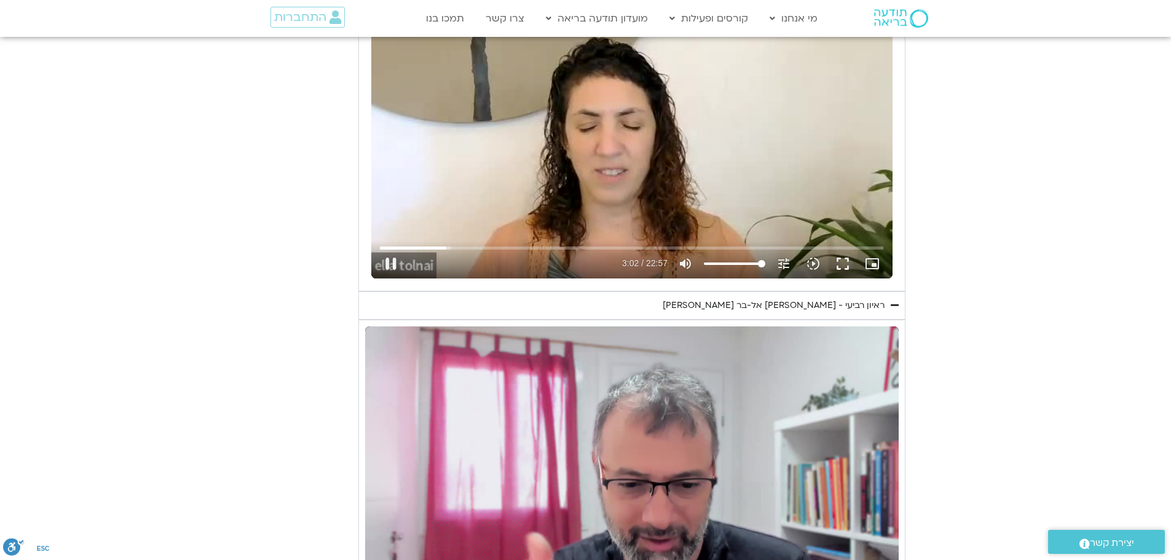
type input "182.306481"
type input "3320.68"
type input "182.437622"
type input "3320.68"
type input "182.56373"
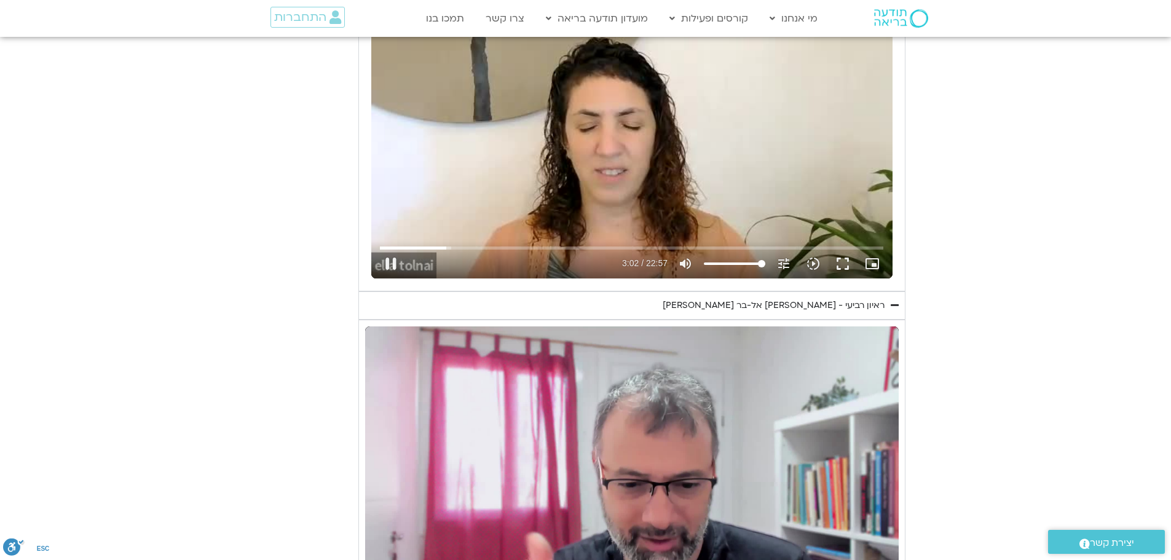
type input "3320.68"
type input "182.702394"
type input "3320.68"
type input "182.839679"
type input "3320.68"
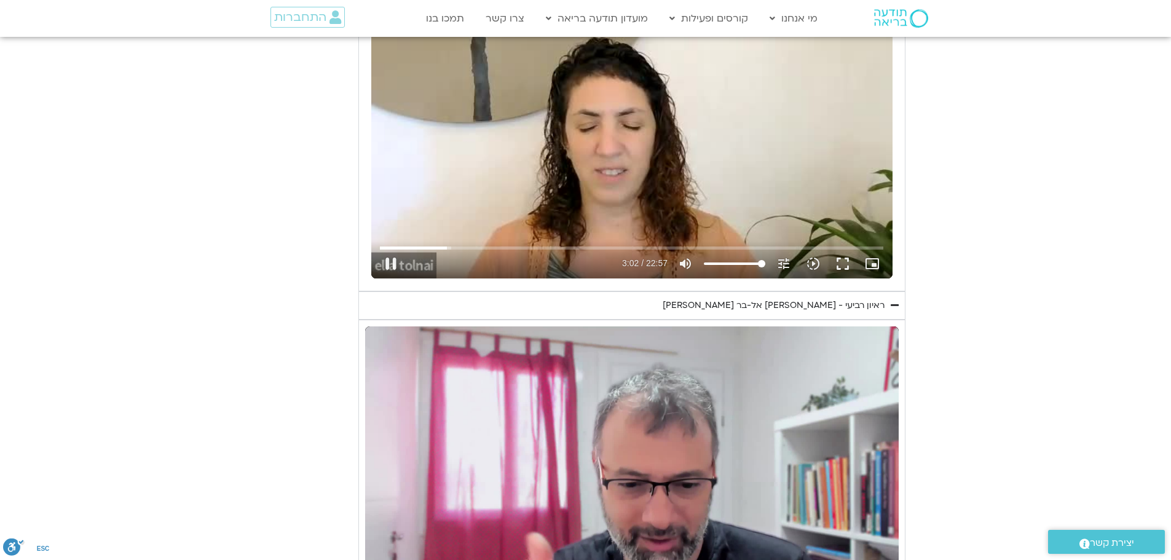
type input "182.969362"
type input "3320.68"
type input "183.095914"
type input "3320.68"
type input "183.223309"
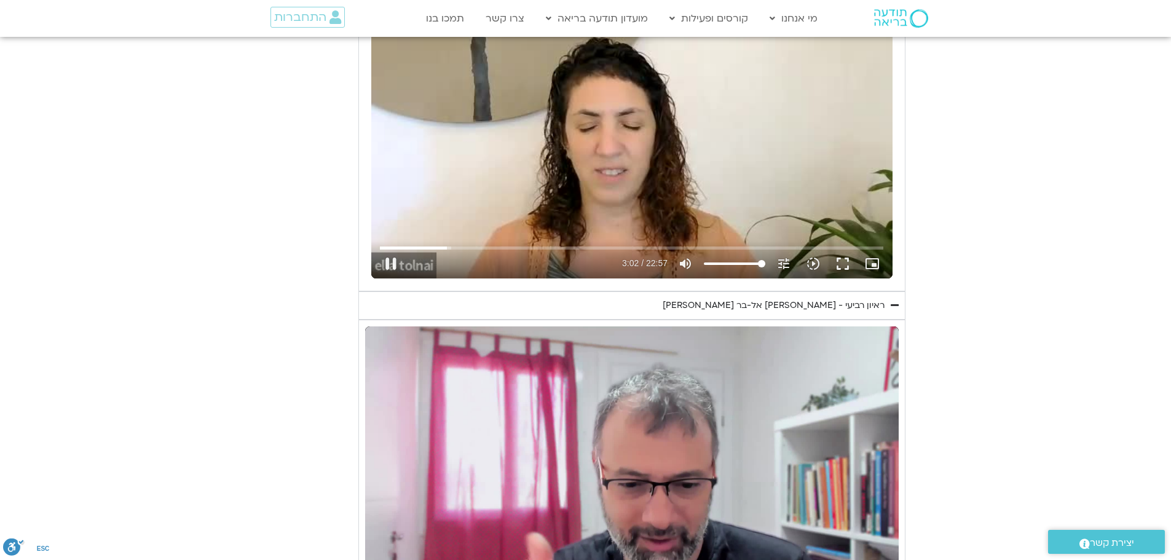
type input "3320.68"
type input "183.357072"
type input "3320.68"
type input "183.48353"
type input "3320.68"
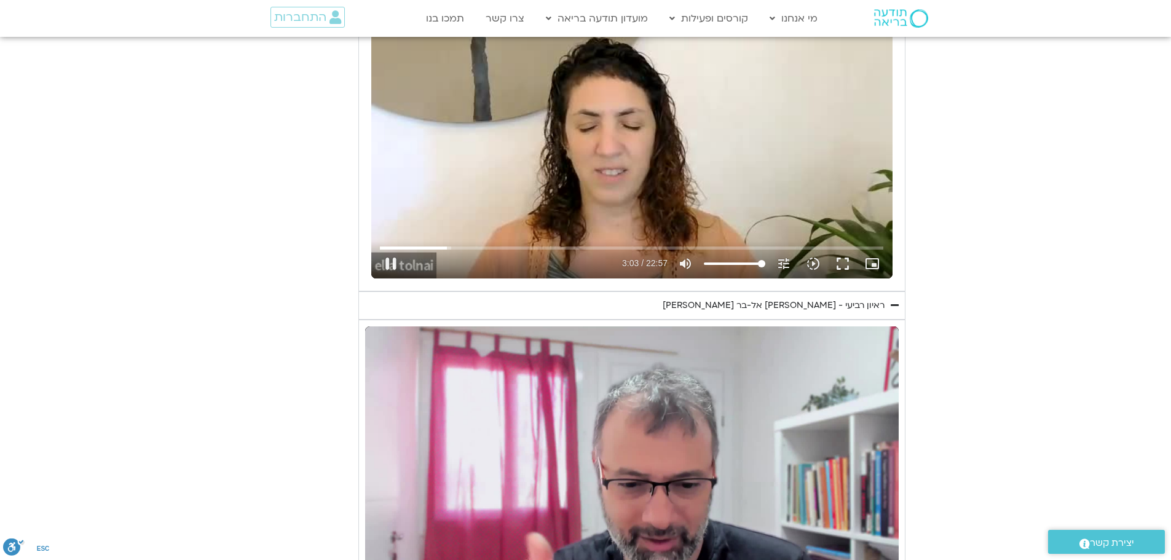
type input "183.620038"
type input "3320.68"
type input "183.753427"
type input "3320.68"
type input "183.883599"
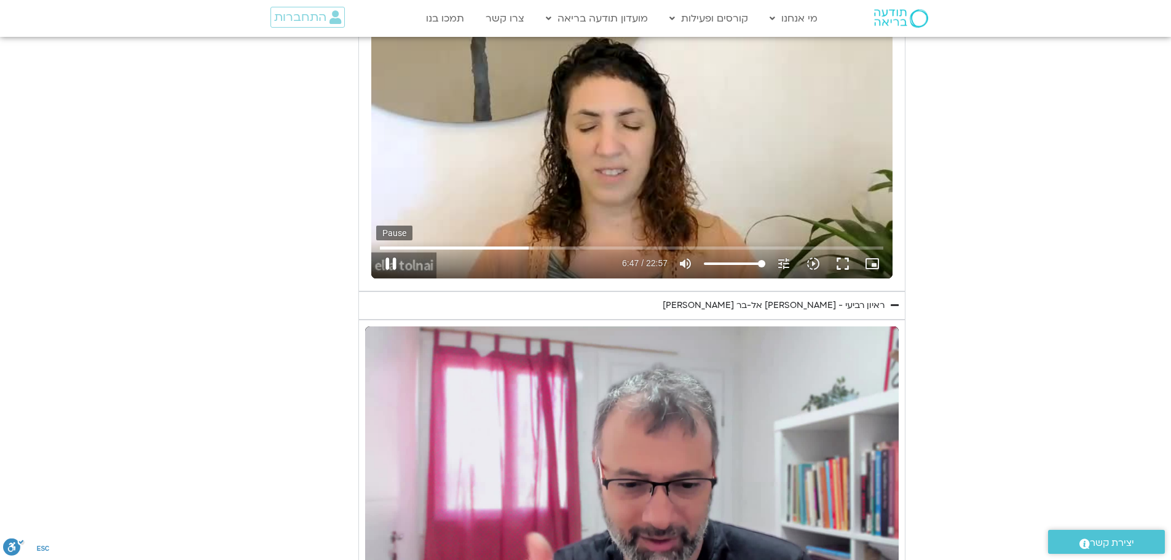
click at [396, 269] on button "pause" at bounding box center [391, 264] width 30 height 30
click at [393, 262] on button "play_arrow" at bounding box center [391, 264] width 30 height 30
click at [481, 226] on div "Skip Ad 3:47 pause 7:02 / 22:57 volume_up Mute tune Resolution Auto 240p slow_m…" at bounding box center [631, 131] width 521 height 293
click at [385, 263] on button "play_arrow" at bounding box center [391, 264] width 30 height 30
click at [385, 265] on button "pause" at bounding box center [391, 264] width 30 height 30
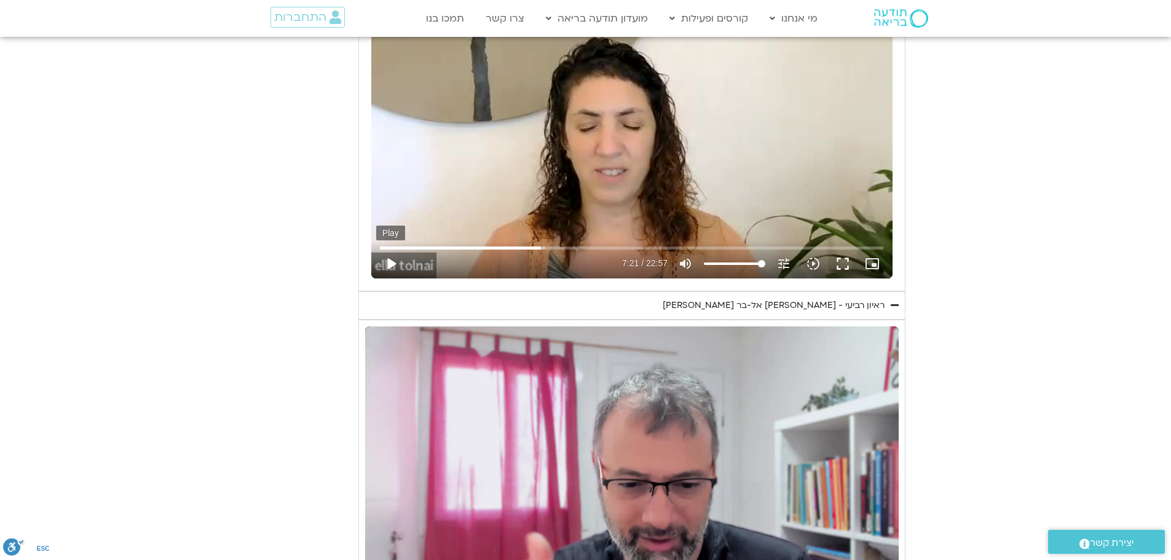
click at [389, 267] on button "play_arrow" at bounding box center [391, 264] width 30 height 30
click at [381, 250] on input "Seek" at bounding box center [631, 247] width 503 height 7
click at [387, 255] on button "pause" at bounding box center [391, 264] width 30 height 30
click at [393, 263] on button "play_arrow" at bounding box center [391, 264] width 30 height 30
click at [398, 268] on button "pause" at bounding box center [391, 264] width 30 height 30
